Goal: Browse casually: Explore the website without a specific task or goal

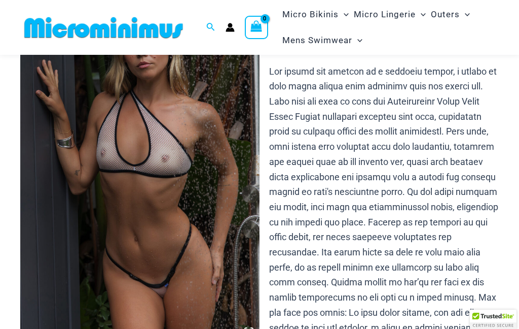
scroll to position [111, 0]
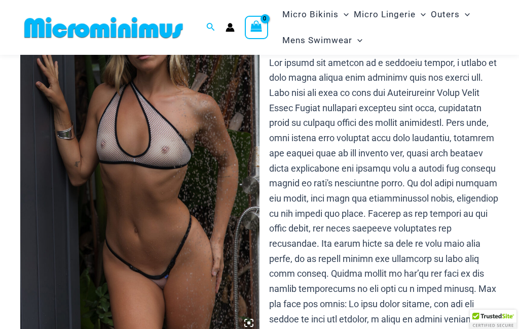
click at [199, 217] on img at bounding box center [139, 153] width 239 height 359
click at [196, 198] on img at bounding box center [139, 153] width 239 height 359
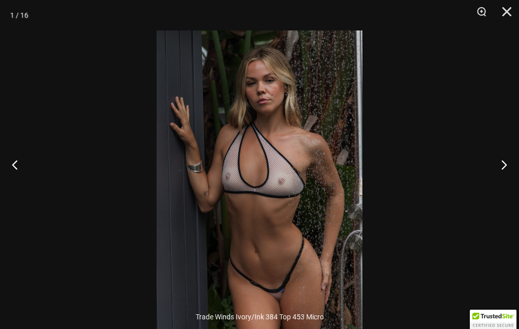
click at [500, 184] on button "Next" at bounding box center [500, 164] width 38 height 51
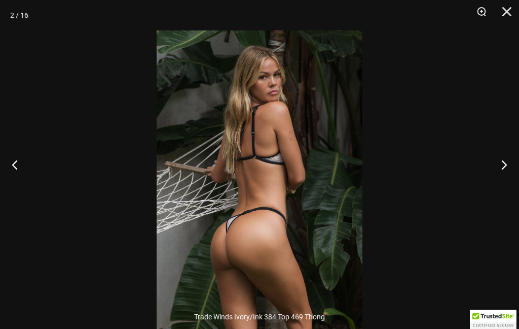
click at [15, 190] on button "Previous" at bounding box center [19, 164] width 38 height 51
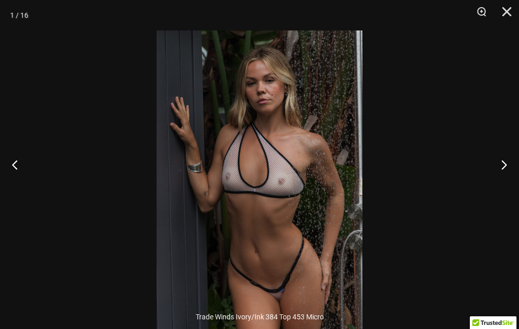
click at [508, 178] on button "Next" at bounding box center [500, 164] width 38 height 51
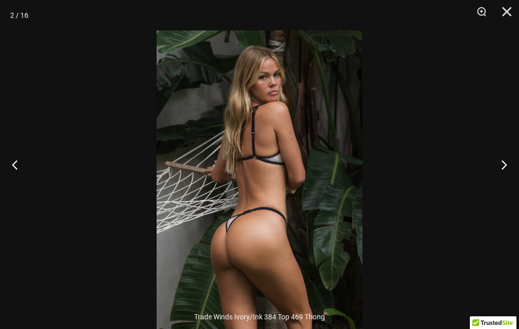
click at [509, 183] on button "Next" at bounding box center [500, 164] width 38 height 51
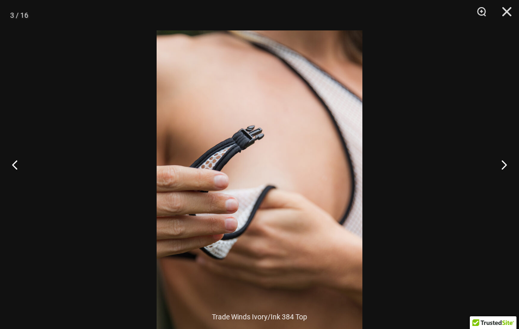
click at [512, 176] on button "Next" at bounding box center [500, 164] width 38 height 51
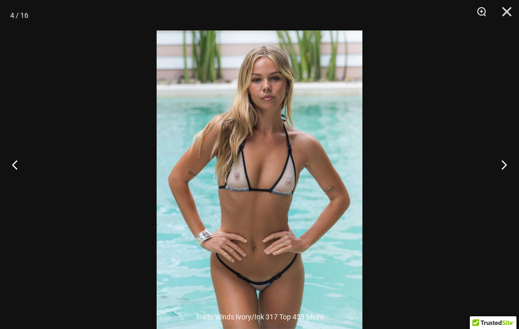
click at [506, 178] on button "Next" at bounding box center [500, 164] width 38 height 51
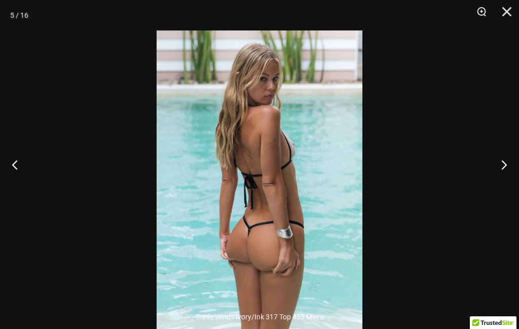
click at [507, 181] on button "Next" at bounding box center [500, 164] width 38 height 51
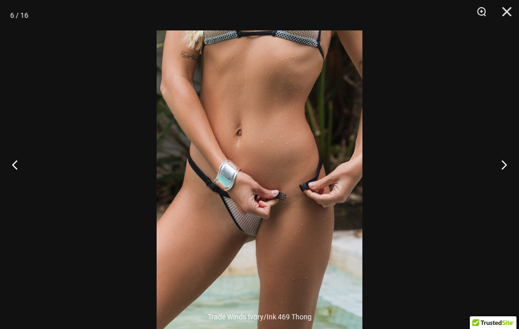
click at [508, 180] on button "Next" at bounding box center [500, 164] width 38 height 51
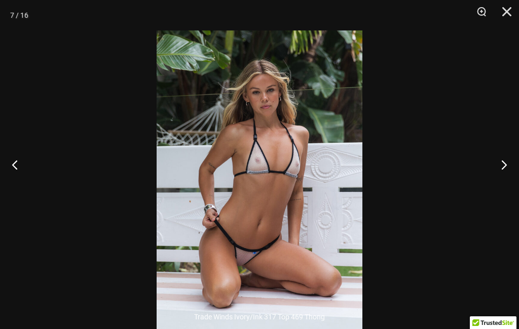
click at [507, 176] on button "Next" at bounding box center [500, 164] width 38 height 51
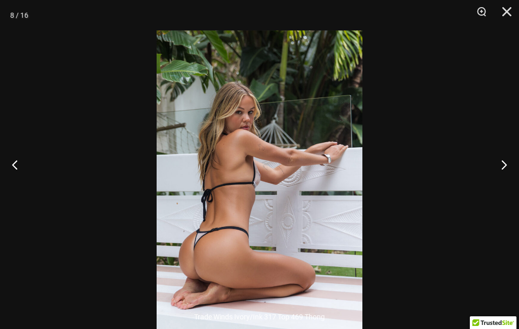
click at [507, 177] on button "Next" at bounding box center [500, 164] width 38 height 51
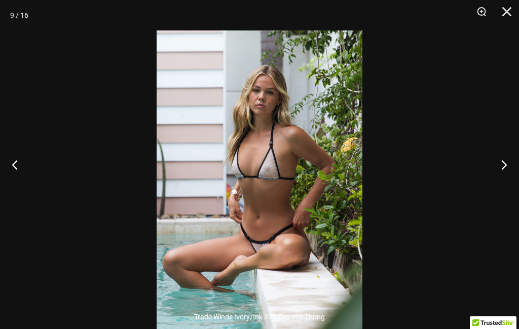
click at [509, 181] on button "Next" at bounding box center [500, 164] width 38 height 51
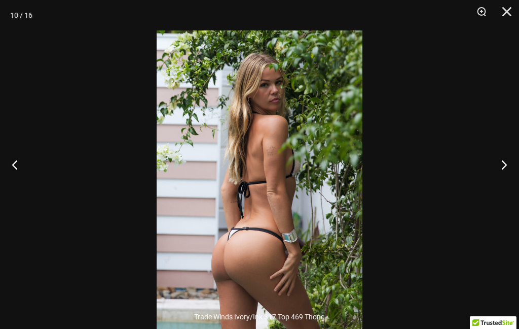
click at [507, 177] on button "Next" at bounding box center [500, 164] width 38 height 51
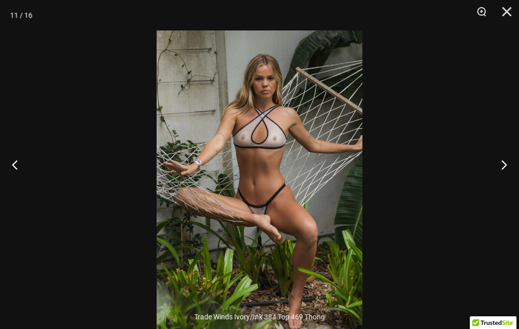
click at [508, 177] on button "Next" at bounding box center [500, 164] width 38 height 51
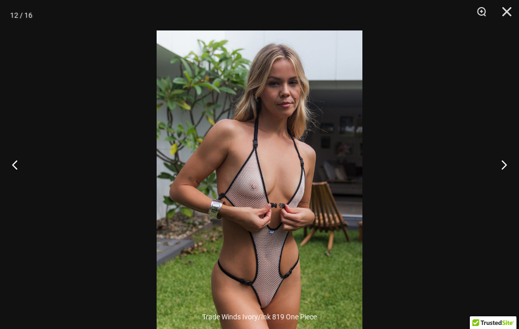
click at [508, 179] on button "Next" at bounding box center [500, 164] width 38 height 51
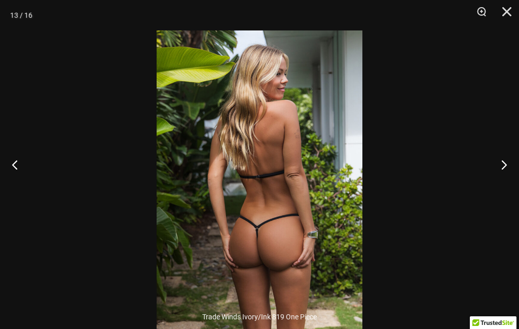
click at [509, 177] on button "Next" at bounding box center [500, 164] width 38 height 51
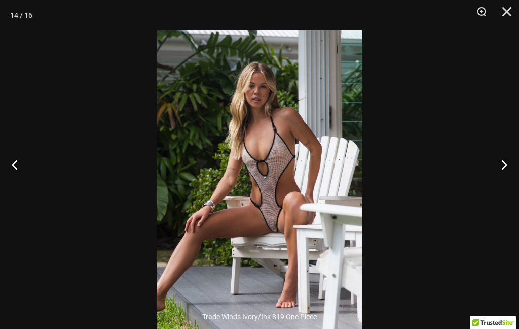
click at [507, 177] on button "Next" at bounding box center [500, 164] width 38 height 51
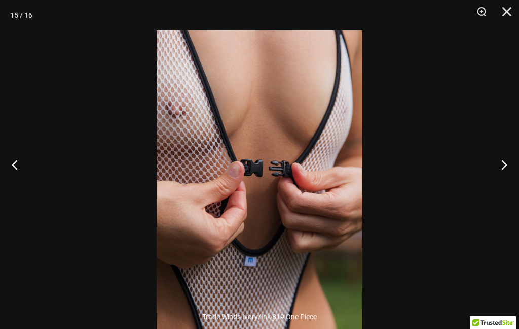
click at [14, 166] on button "Previous" at bounding box center [19, 164] width 38 height 51
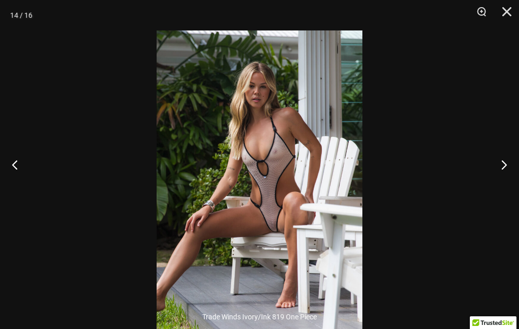
click at [507, 165] on button "Next" at bounding box center [500, 164] width 38 height 51
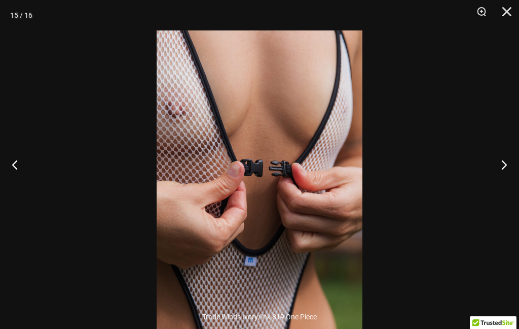
click at [497, 170] on button "Next" at bounding box center [500, 164] width 38 height 51
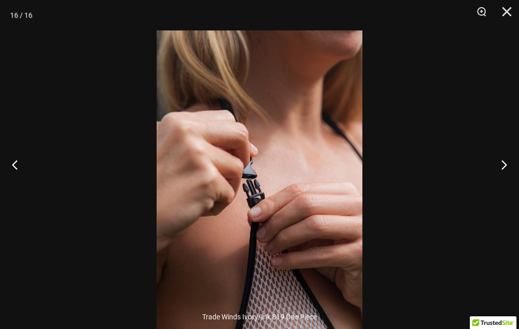
click at [498, 167] on button "Next" at bounding box center [500, 164] width 38 height 51
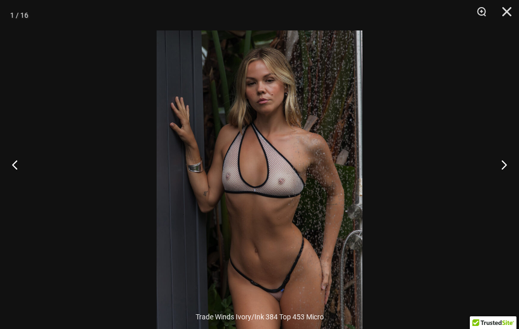
click at [493, 171] on button "Next" at bounding box center [500, 164] width 38 height 51
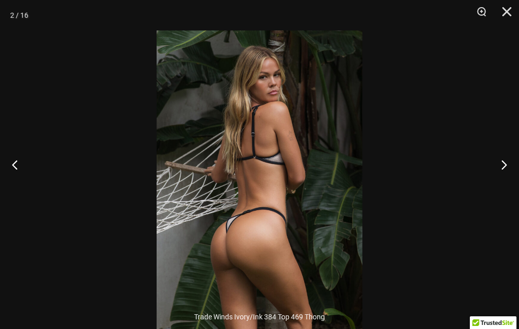
click at [503, 13] on button "Close" at bounding box center [503, 15] width 25 height 30
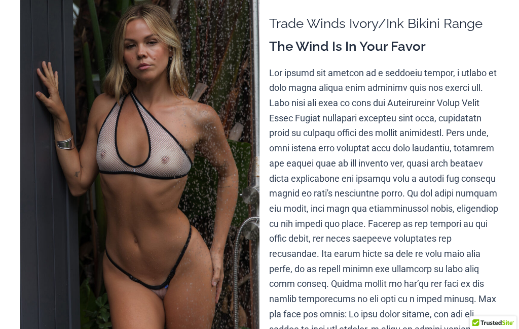
scroll to position [0, 0]
